Goal: Obtain resource: Download file/media

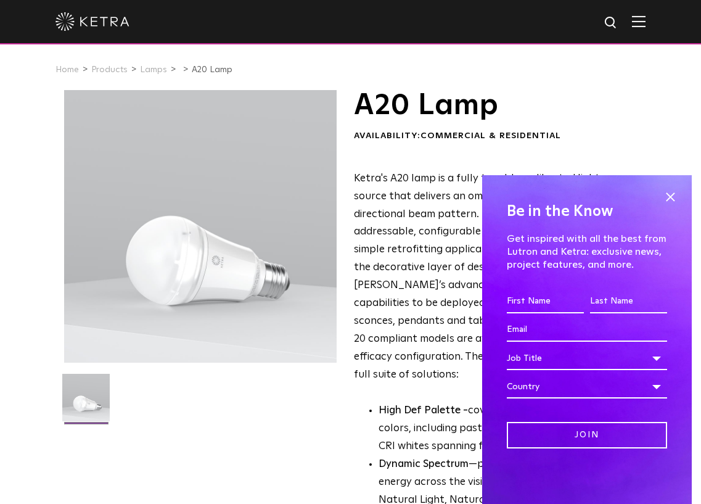
click at [668, 195] on span at bounding box center [670, 196] width 18 height 18
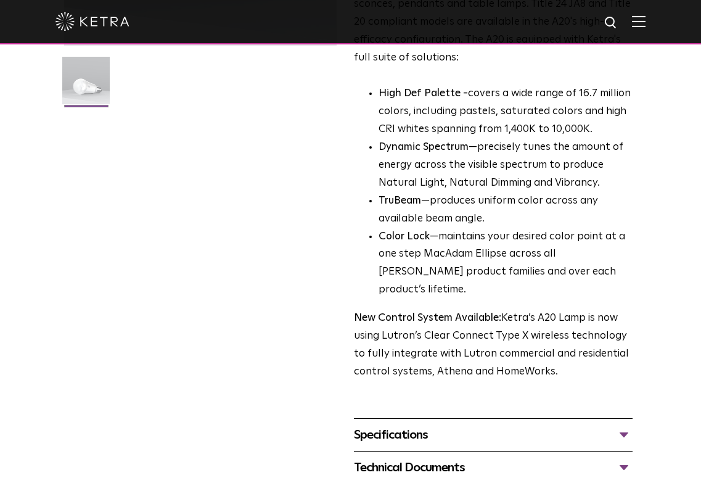
scroll to position [555, 0]
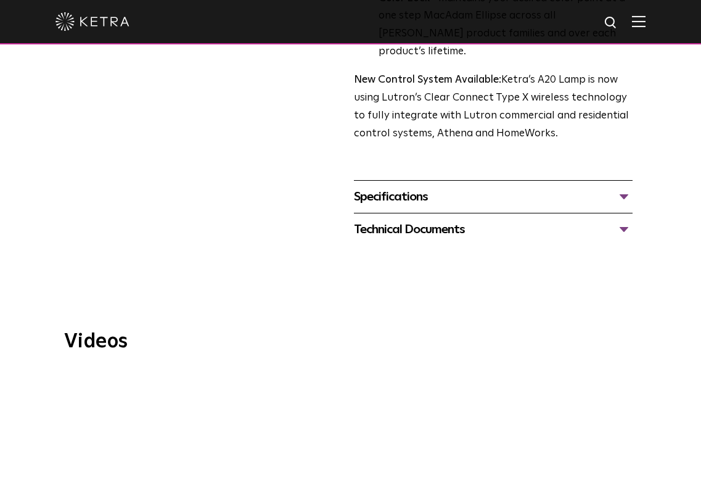
click at [448, 187] on div "Specifications" at bounding box center [493, 197] width 279 height 20
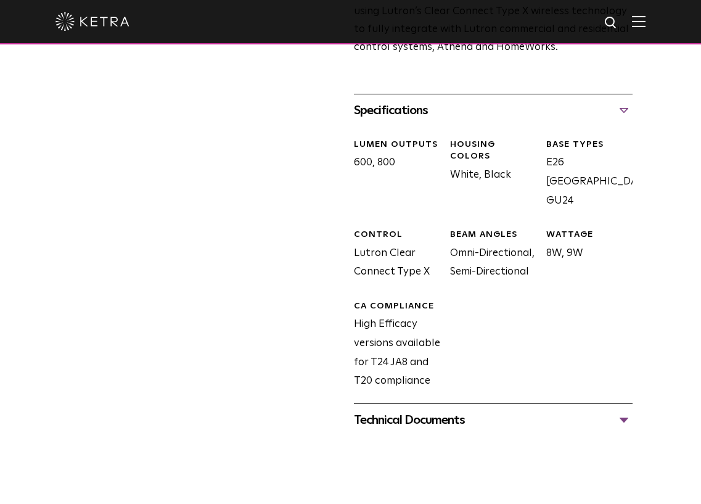
scroll to position [678, 0]
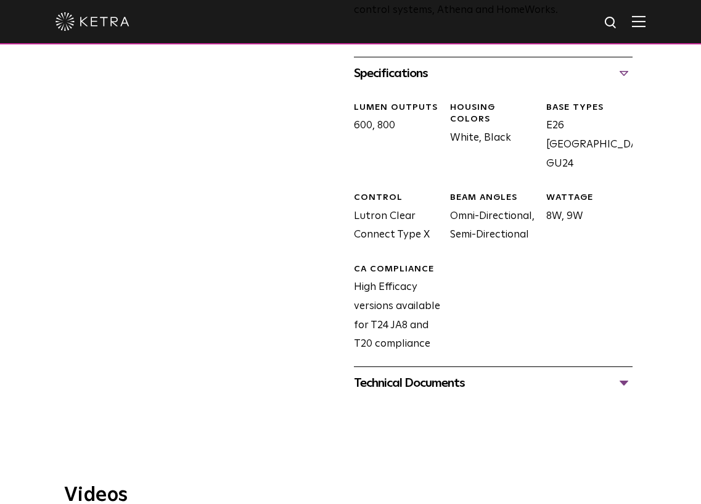
click at [379, 373] on div "Technical Documents" at bounding box center [493, 383] width 279 height 20
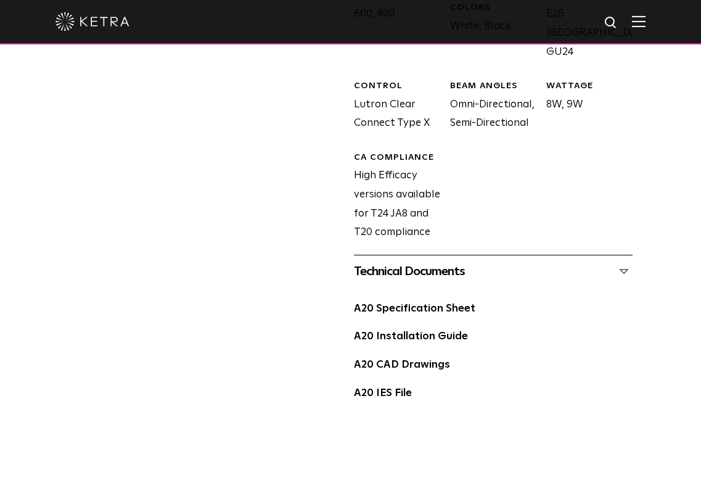
scroll to position [863, 0]
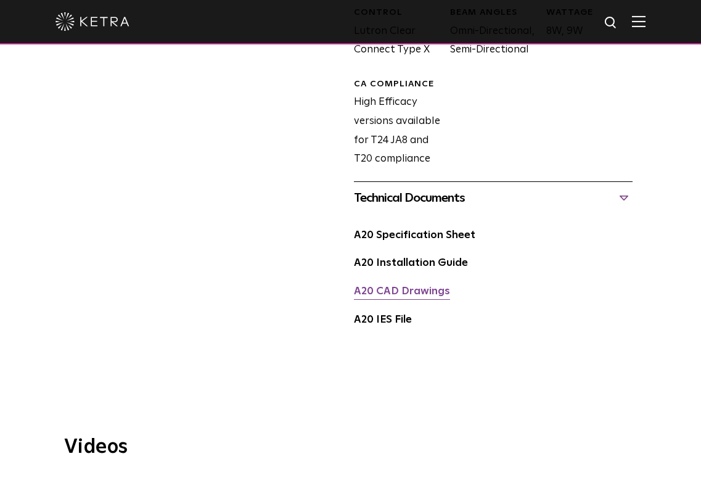
click at [388, 286] on link "A20 CAD Drawings" at bounding box center [402, 291] width 96 height 10
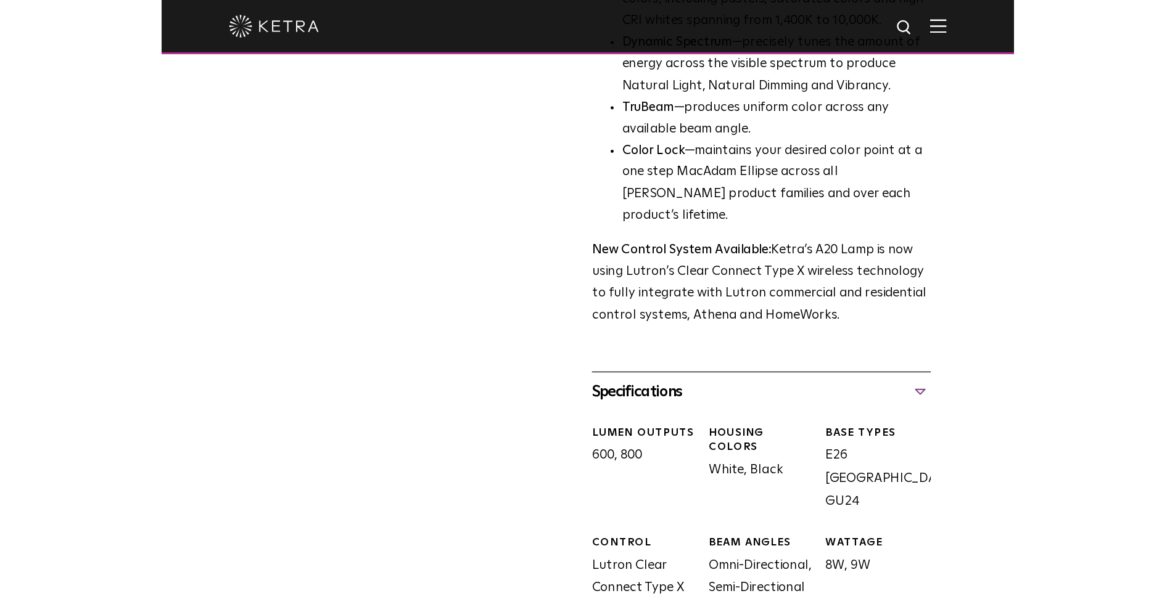
scroll to position [432, 0]
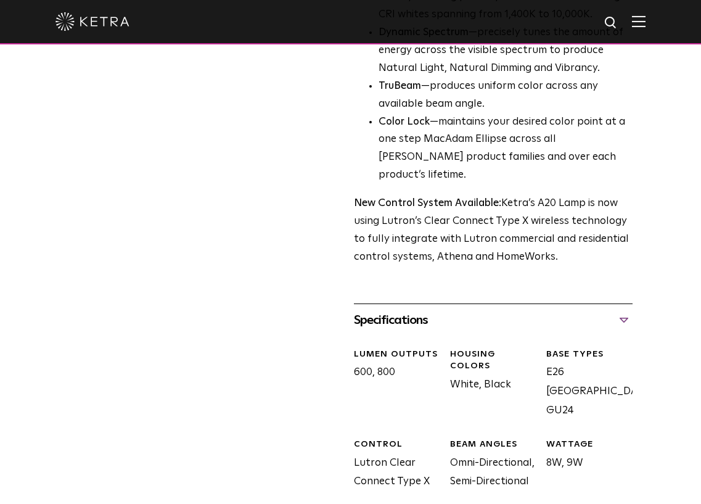
click at [567, 356] on div "BASE TYPES E26 [GEOGRAPHIC_DATA], GU24" at bounding box center [585, 384] width 96 height 72
copy div "GU24"
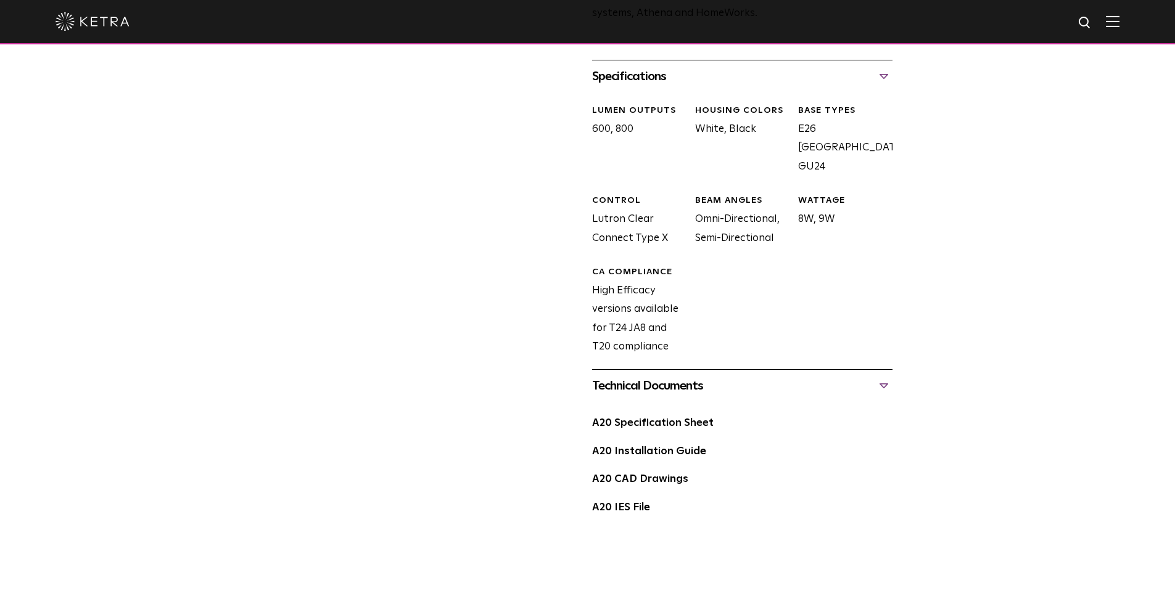
scroll to position [740, 0]
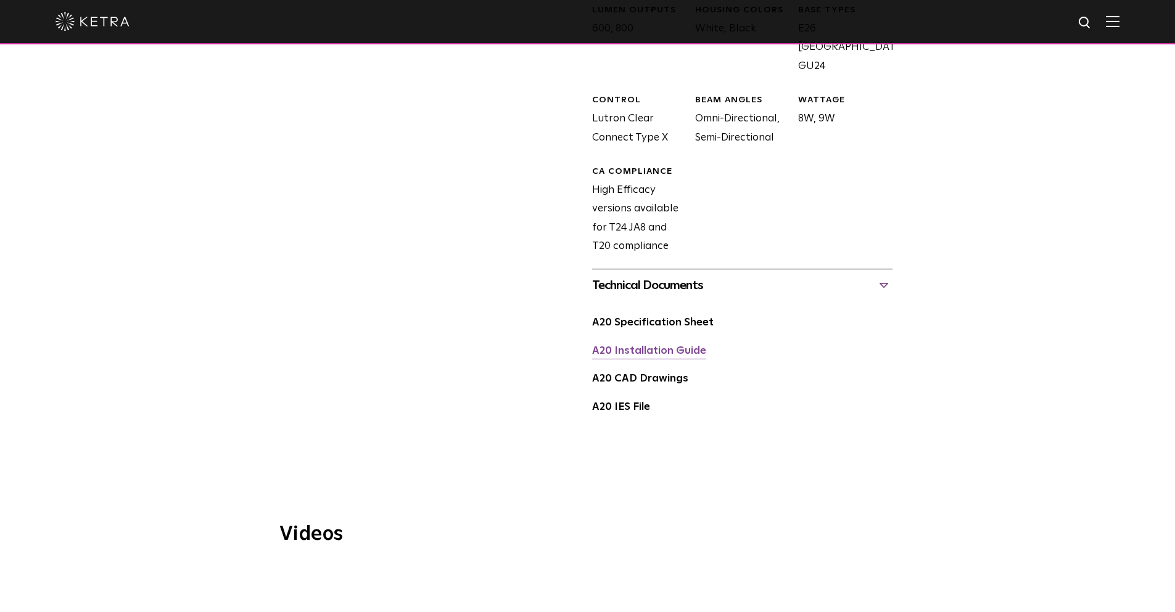
click at [626, 346] on link "A20 Installation Guide" at bounding box center [649, 351] width 114 height 10
